Goal: Task Accomplishment & Management: Complete application form

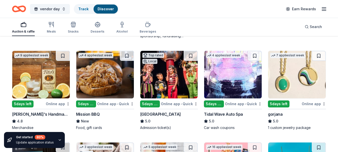
scroll to position [625, 0]
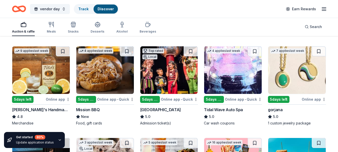
click at [50, 27] on icon "button" at bounding box center [50, 24] width 0 height 5
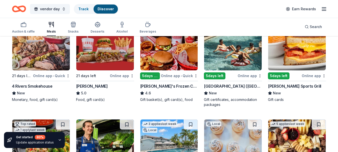
scroll to position [75, 0]
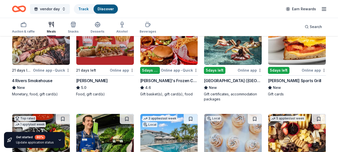
click at [100, 25] on div "button" at bounding box center [98, 25] width 14 height 6
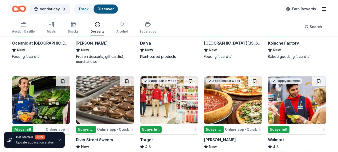
scroll to position [325, 0]
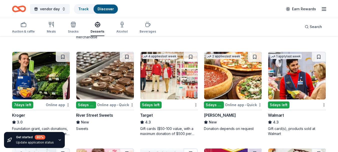
click at [223, 103] on div "5 days left" at bounding box center [214, 104] width 20 height 7
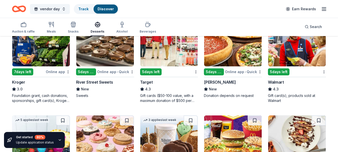
scroll to position [350, 0]
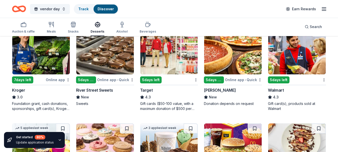
click at [161, 80] on div "5 days left" at bounding box center [151, 79] width 22 height 7
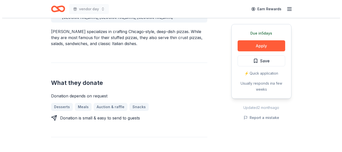
scroll to position [175, 0]
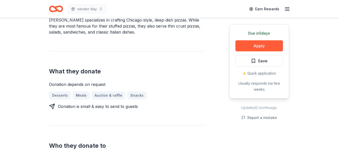
click at [255, 45] on button "Apply" at bounding box center [259, 45] width 48 height 11
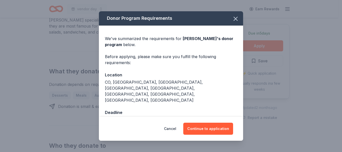
click at [221, 128] on button "Continue to application" at bounding box center [208, 129] width 50 height 12
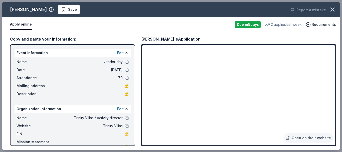
click at [310, 138] on link "Open on their website" at bounding box center [307, 138] width 49 height 10
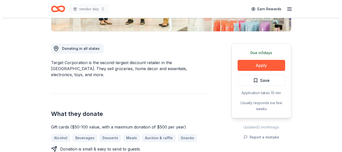
scroll to position [125, 0]
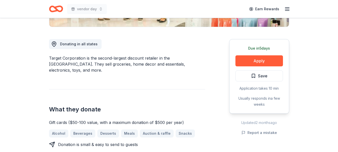
click at [262, 59] on button "Apply" at bounding box center [259, 60] width 48 height 11
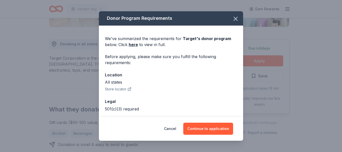
click at [221, 131] on button "Continue to application" at bounding box center [208, 129] width 50 height 12
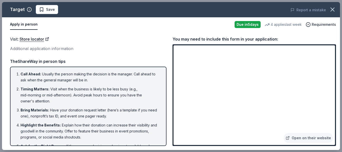
click at [306, 139] on link "Open on their website" at bounding box center [307, 138] width 49 height 10
